Goal: Information Seeking & Learning: Find contact information

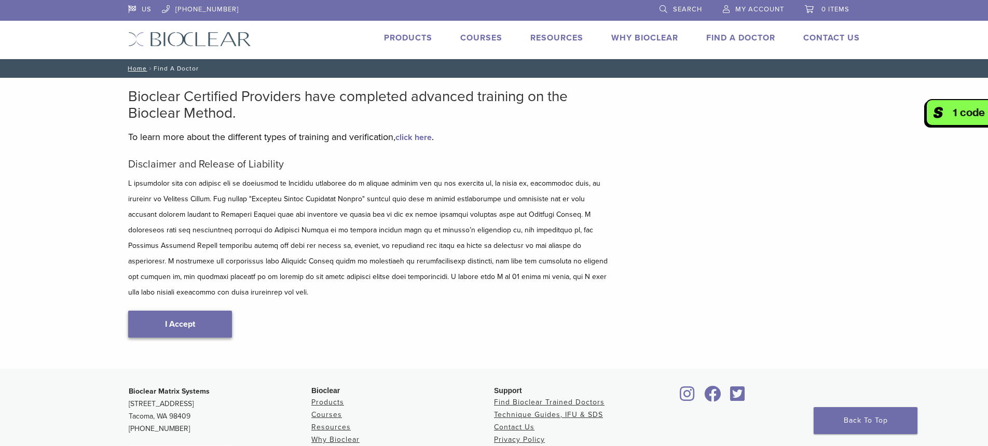
type input "*****"
click at [210, 311] on link "I Accept" at bounding box center [180, 324] width 104 height 27
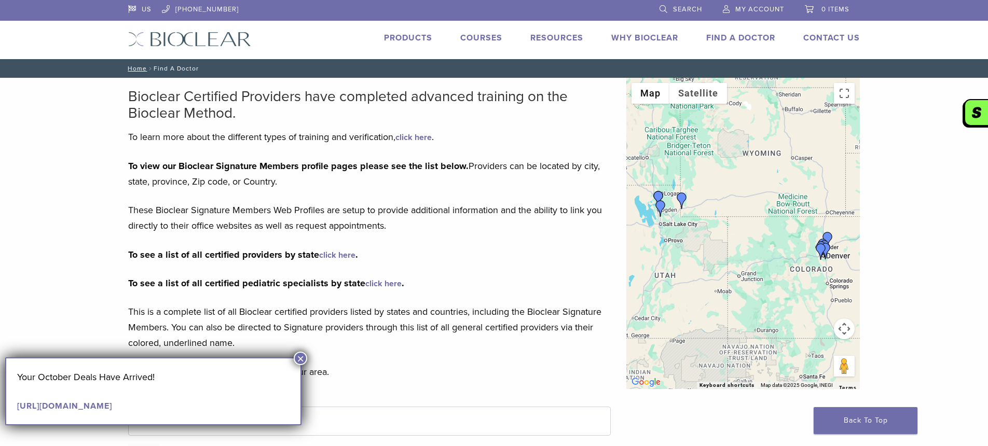
click at [333, 254] on link "click here" at bounding box center [337, 255] width 36 height 10
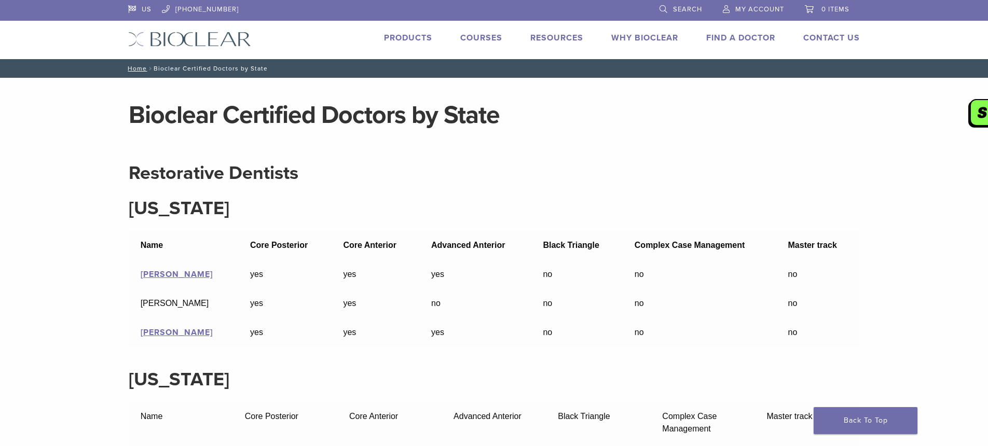
click at [744, 36] on link "Find A Doctor" at bounding box center [740, 38] width 69 height 10
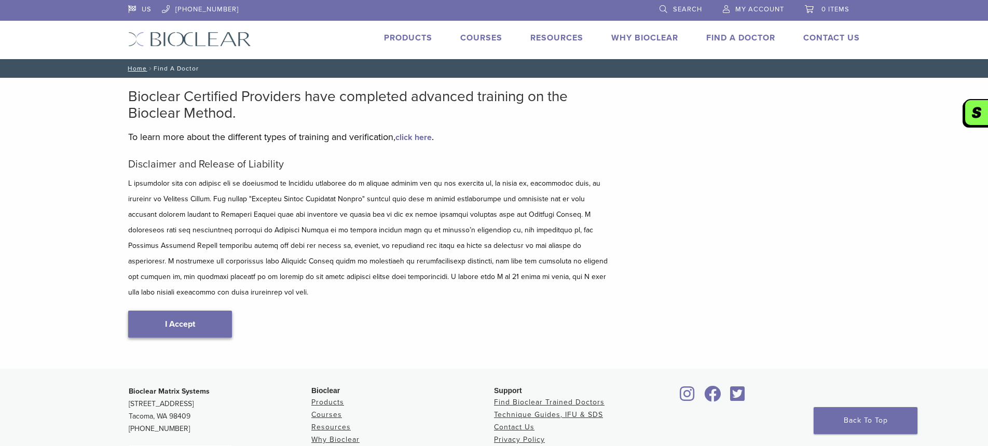
click at [219, 311] on link "I Accept" at bounding box center [180, 324] width 104 height 27
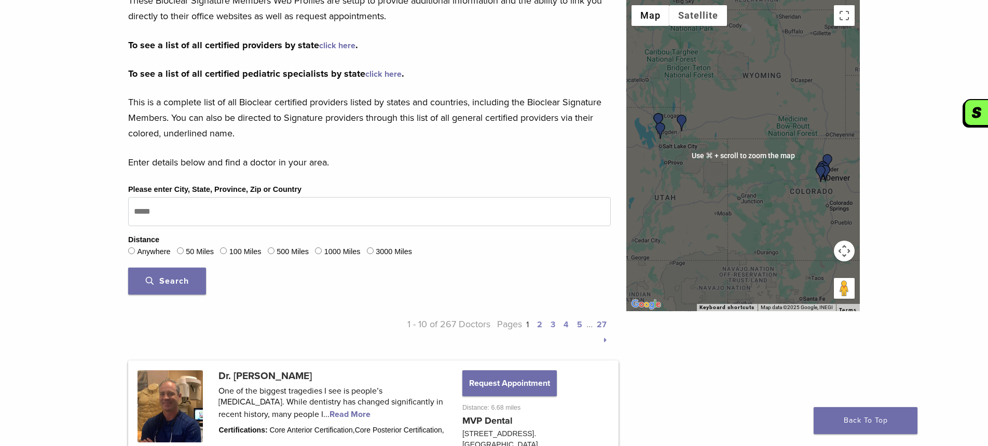
scroll to position [206, 0]
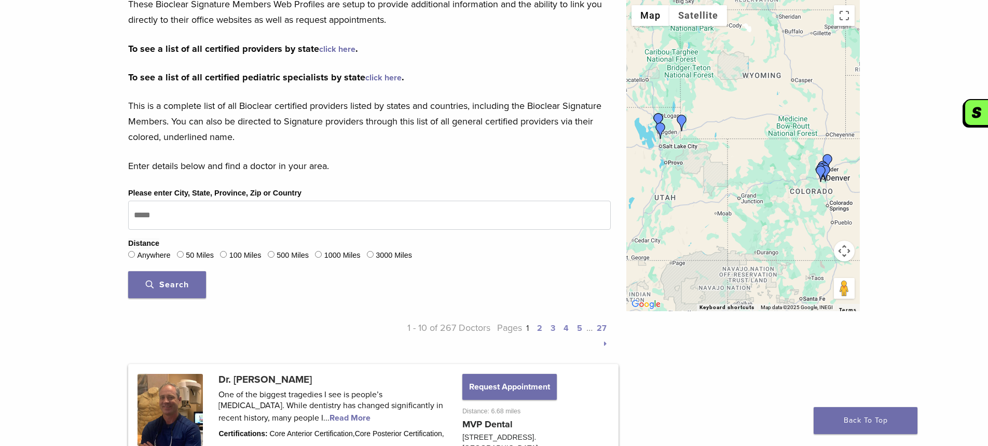
click at [675, 139] on div at bounding box center [743, 155] width 234 height 311
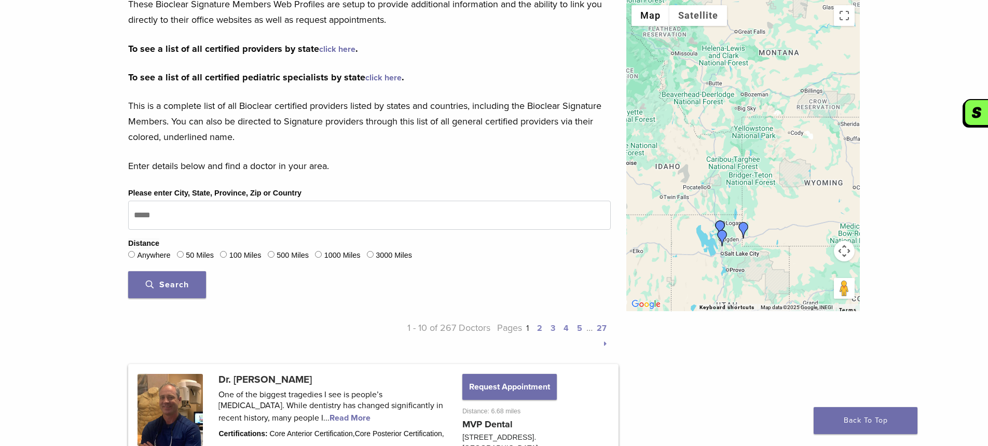
drag, startPoint x: 691, startPoint y: 151, endPoint x: 755, endPoint y: 261, distance: 126.9
click at [755, 261] on div at bounding box center [743, 155] width 234 height 311
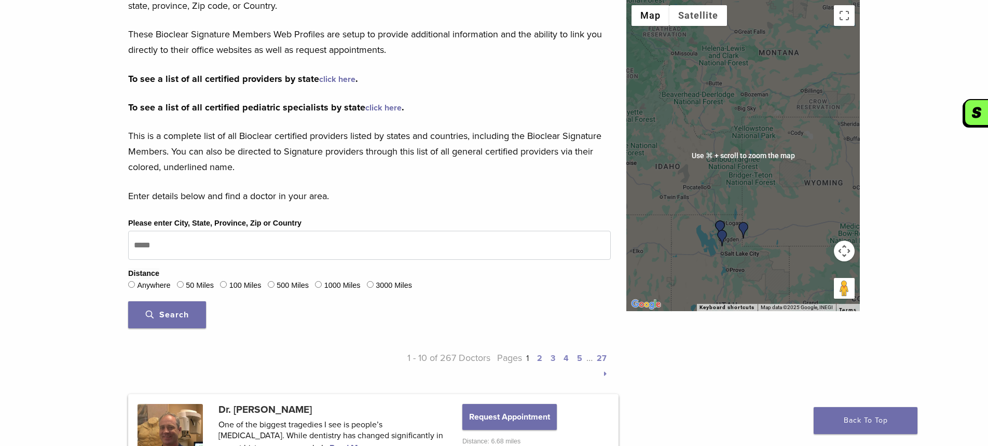
scroll to position [174, 0]
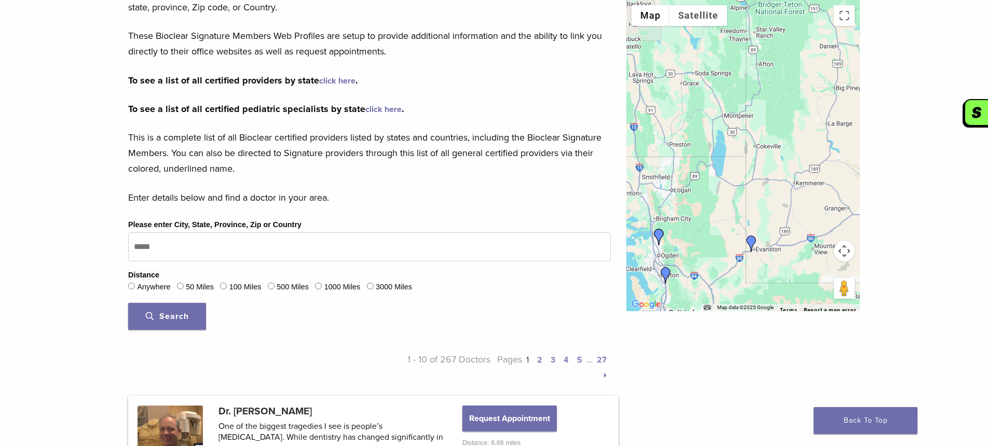
drag, startPoint x: 674, startPoint y: 230, endPoint x: 787, endPoint y: 222, distance: 114.0
click at [787, 222] on div at bounding box center [743, 155] width 234 height 311
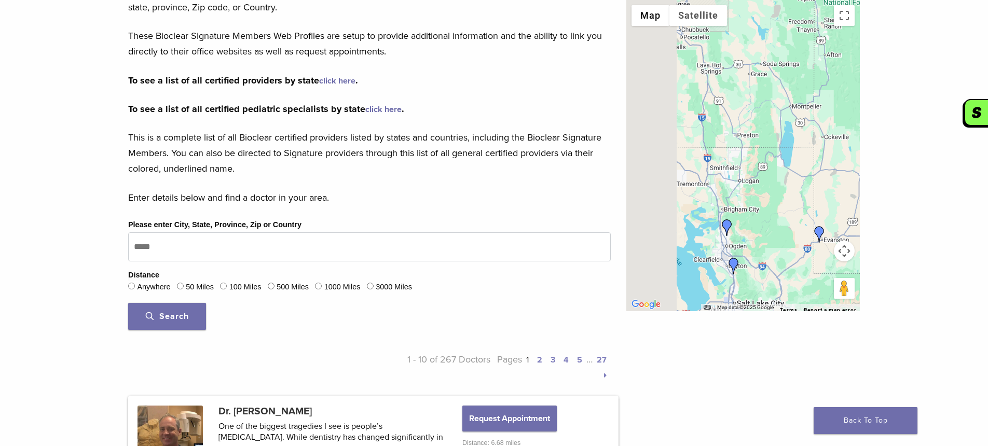
drag, startPoint x: 678, startPoint y: 258, endPoint x: 755, endPoint y: 248, distance: 77.6
click at [755, 248] on div at bounding box center [743, 155] width 234 height 311
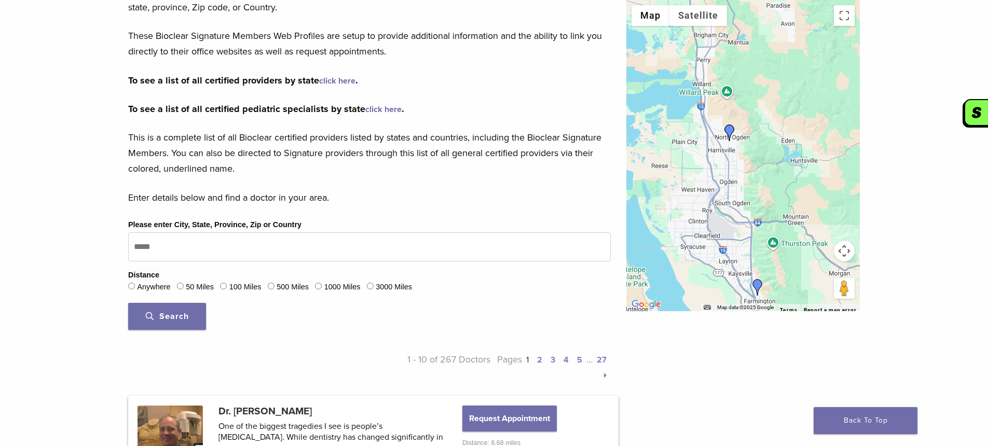
drag, startPoint x: 705, startPoint y: 254, endPoint x: 776, endPoint y: 216, distance: 80.3
click at [776, 216] on div at bounding box center [743, 155] width 234 height 311
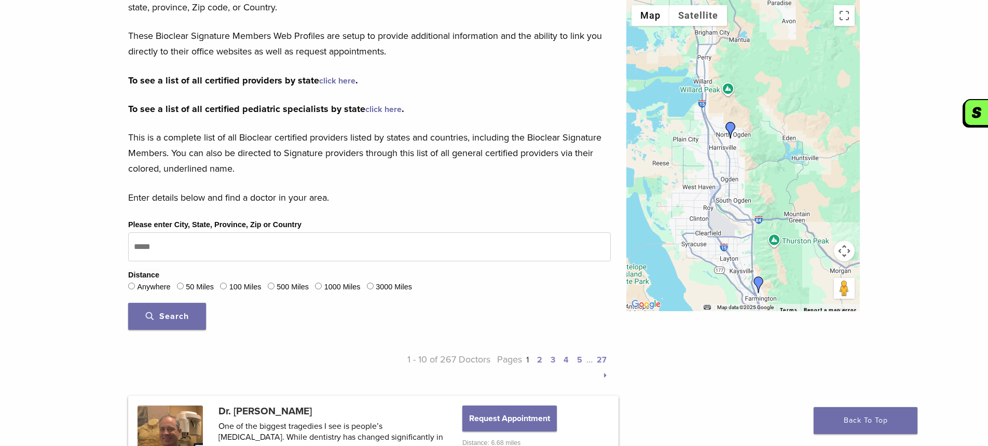
click at [733, 128] on img "Dr. Mark Harris" at bounding box center [730, 130] width 17 height 17
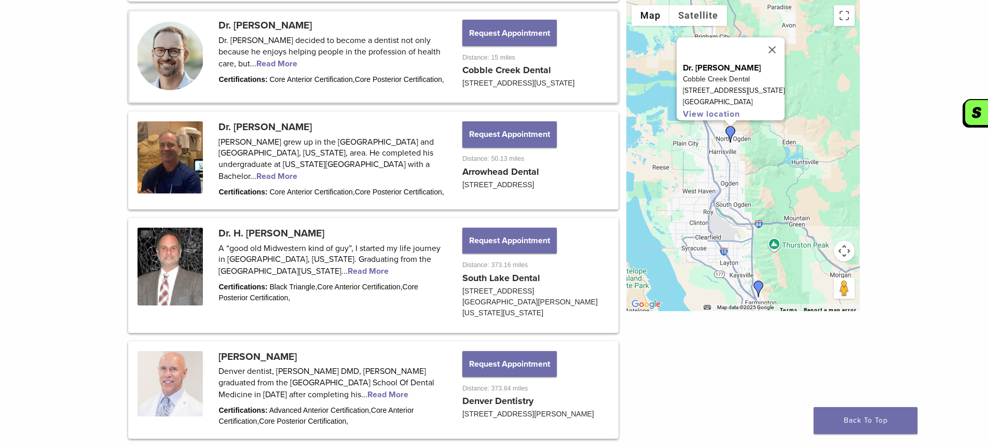
scroll to position [795, 0]
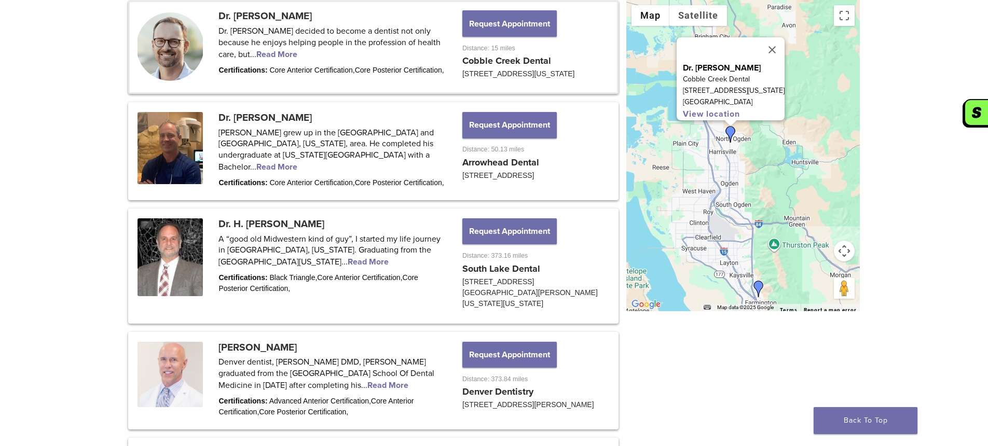
click at [758, 287] on img "Dr. Jonathan Morgan" at bounding box center [758, 289] width 17 height 17
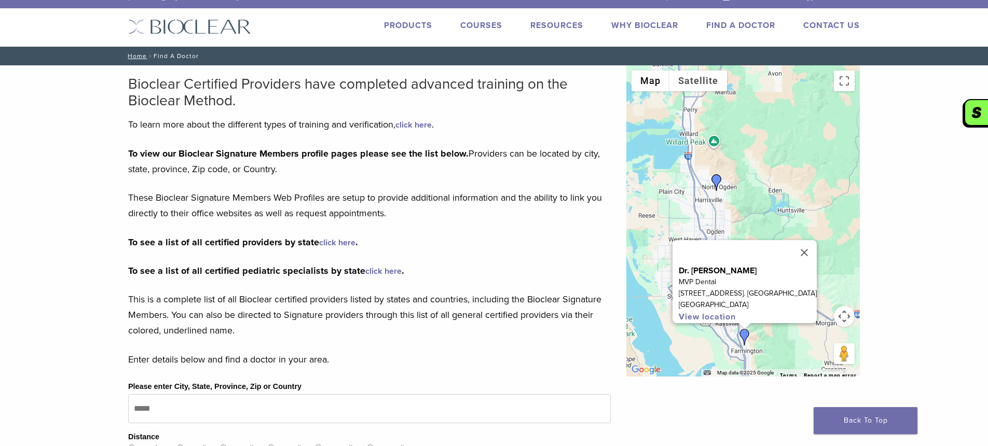
scroll to position [0, 0]
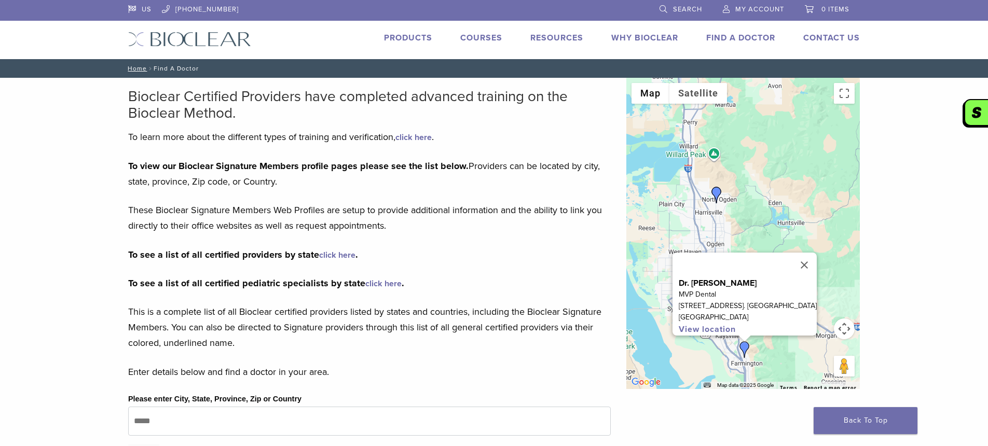
click at [729, 37] on link "Find A Doctor" at bounding box center [740, 38] width 69 height 10
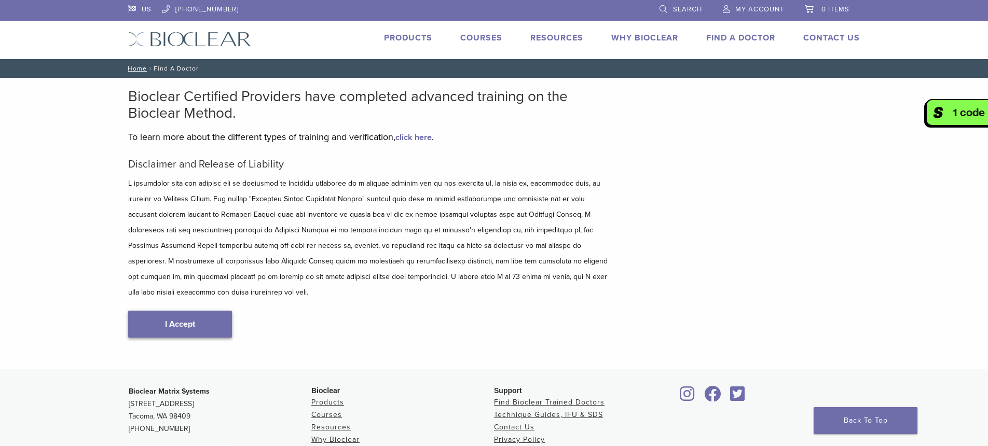
click at [150, 311] on link "I Accept" at bounding box center [180, 324] width 104 height 27
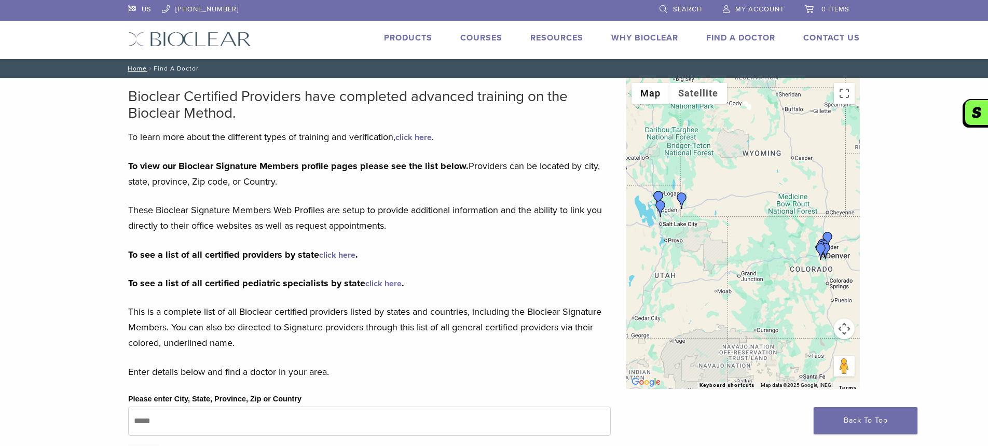
click at [332, 254] on link "click here" at bounding box center [337, 255] width 36 height 10
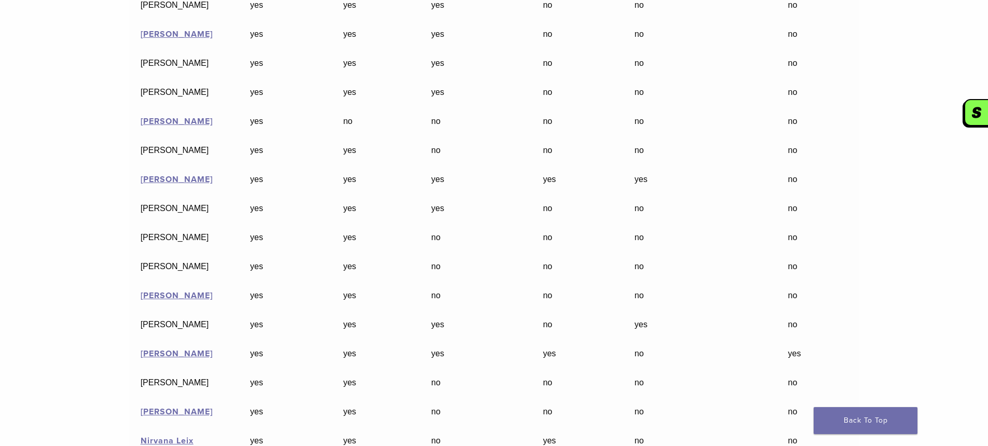
scroll to position [8761, 0]
click at [156, 347] on link "[PERSON_NAME]" at bounding box center [177, 352] width 72 height 10
